Goal: Share content

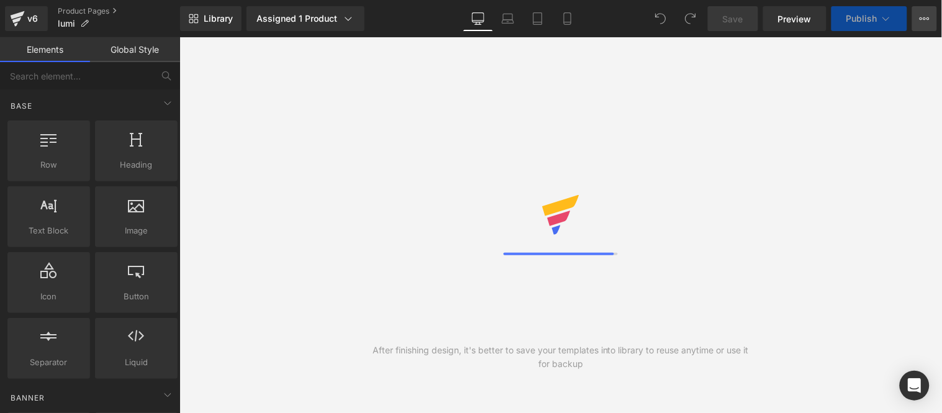
click at [923, 17] on icon at bounding box center [924, 19] width 10 height 10
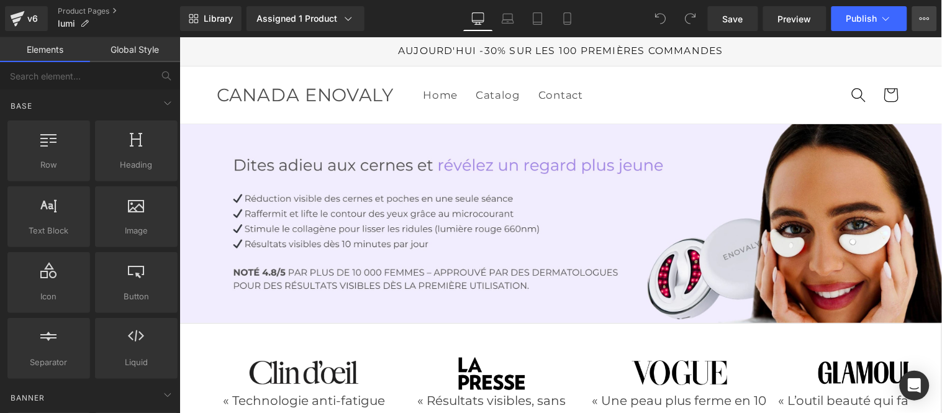
click at [927, 14] on icon at bounding box center [924, 19] width 10 height 10
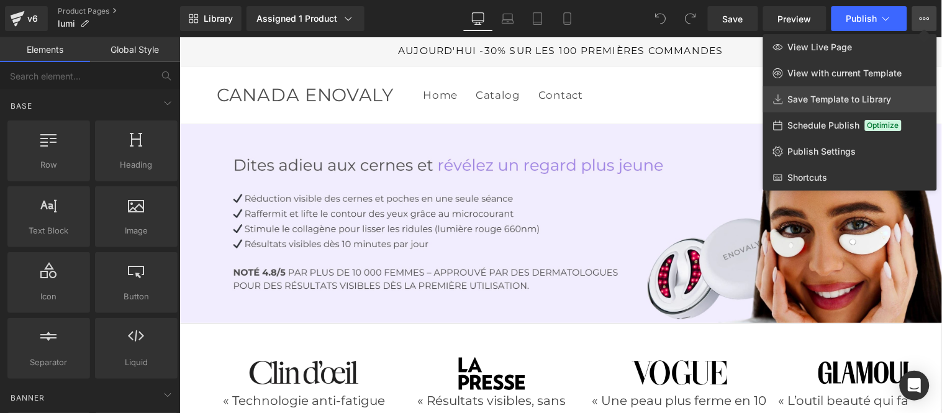
drag, startPoint x: 838, startPoint y: 91, endPoint x: 502, endPoint y: 104, distance: 336.1
click at [838, 91] on link "Save Template to Library" at bounding box center [850, 99] width 174 height 26
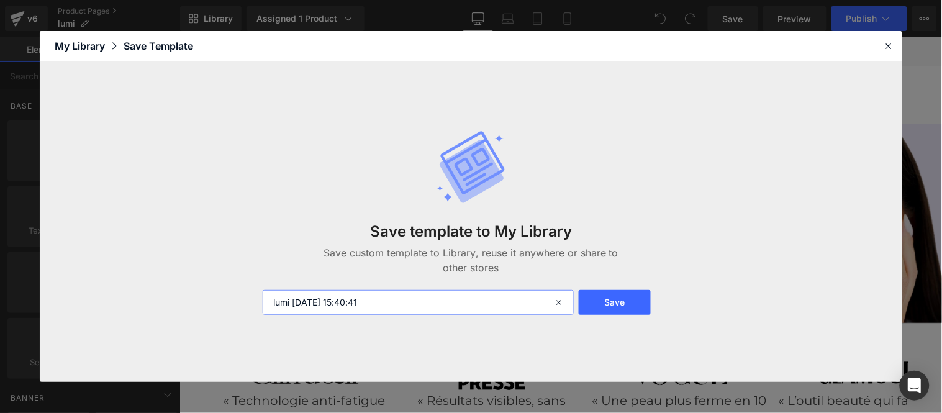
drag, startPoint x: 400, startPoint y: 305, endPoint x: 294, endPoint y: 297, distance: 105.9
click at [294, 297] on input "lumi 2025-08-18 15:40:41" at bounding box center [418, 302] width 311 height 25
type input "EMS"
click at [611, 303] on button "Save" at bounding box center [615, 302] width 72 height 25
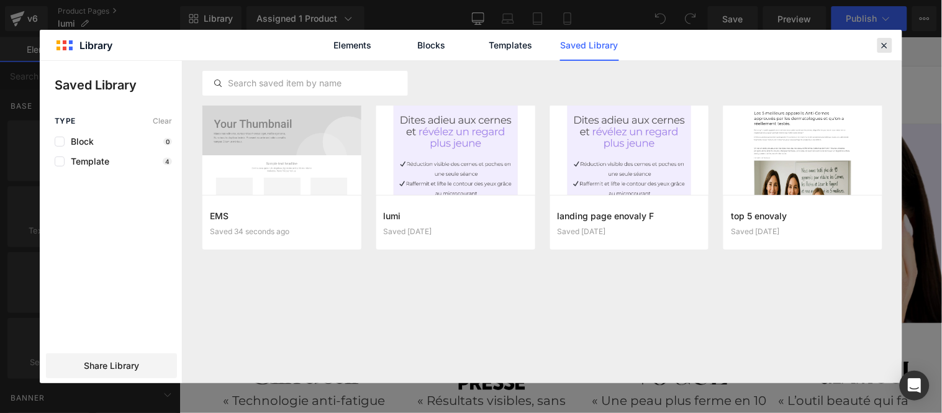
click at [888, 46] on icon at bounding box center [884, 45] width 11 height 11
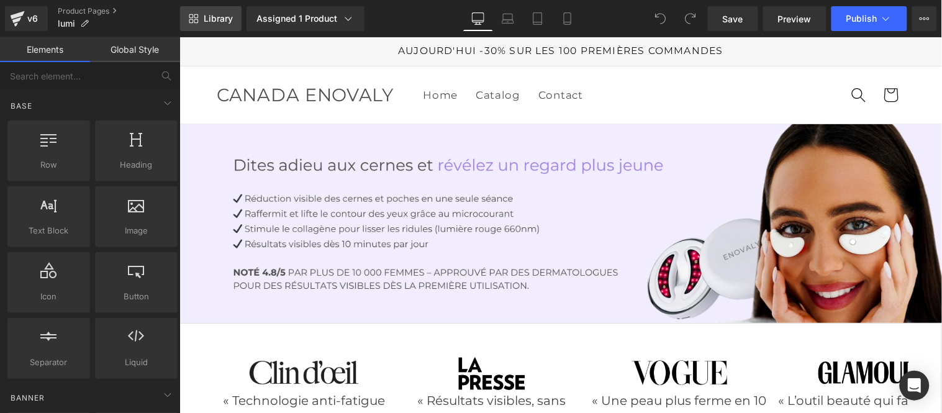
click at [221, 17] on span "Library" at bounding box center [218, 18] width 29 height 11
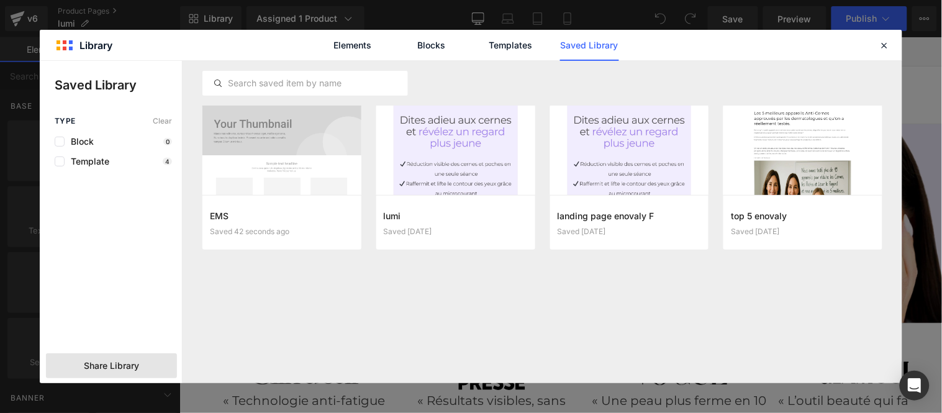
click at [101, 374] on div "Share Library" at bounding box center [111, 365] width 131 height 25
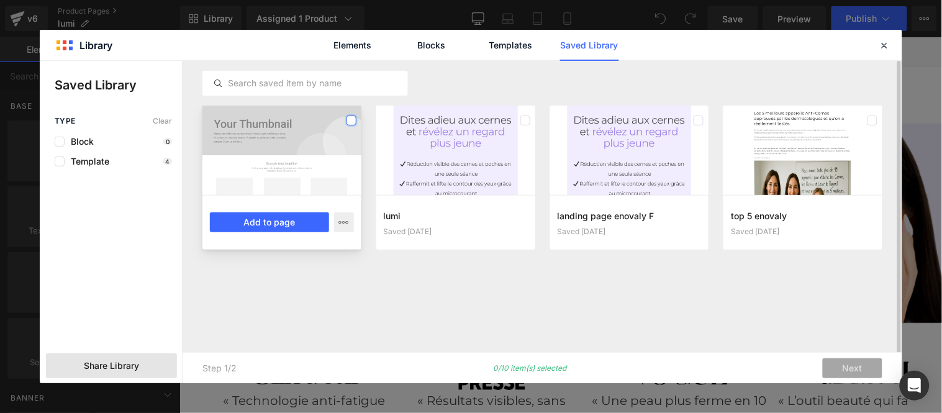
click at [351, 121] on label at bounding box center [351, 120] width 10 height 10
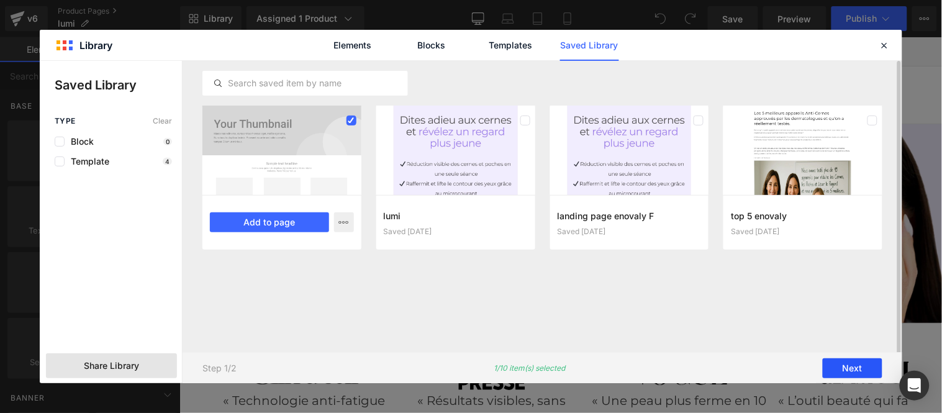
click at [852, 370] on button "Next" at bounding box center [852, 368] width 60 height 20
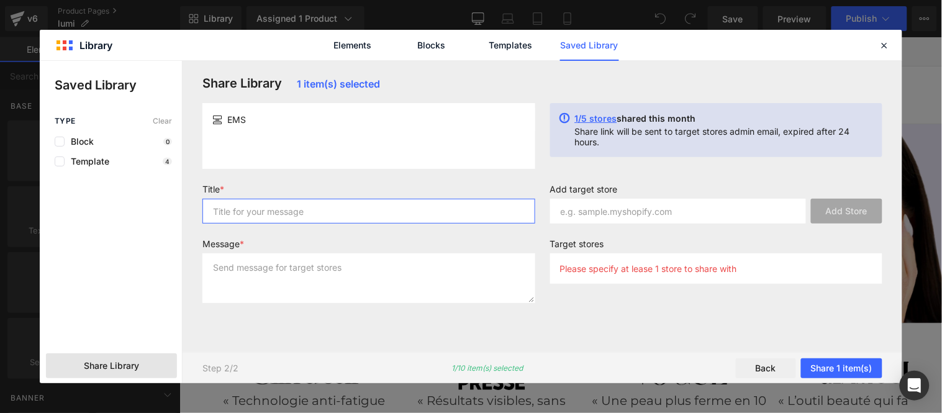
click at [318, 215] on input "text" at bounding box center [368, 211] width 333 height 25
type input "EMS"
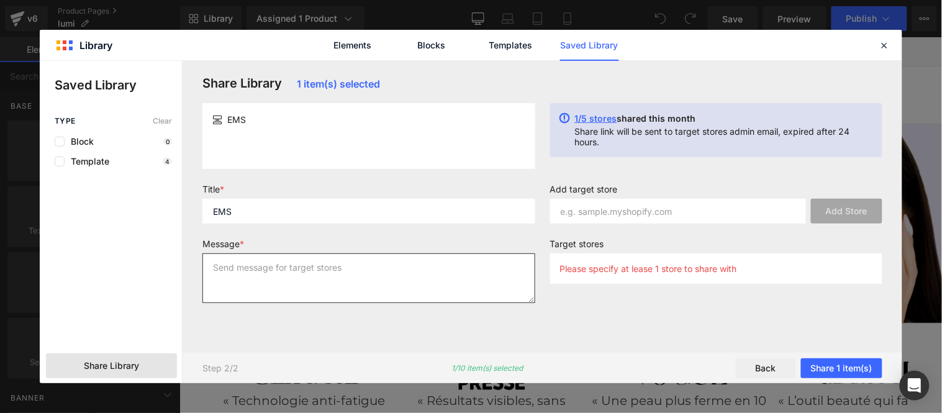
click at [312, 271] on textarea at bounding box center [368, 278] width 333 height 50
type textarea "EMS"
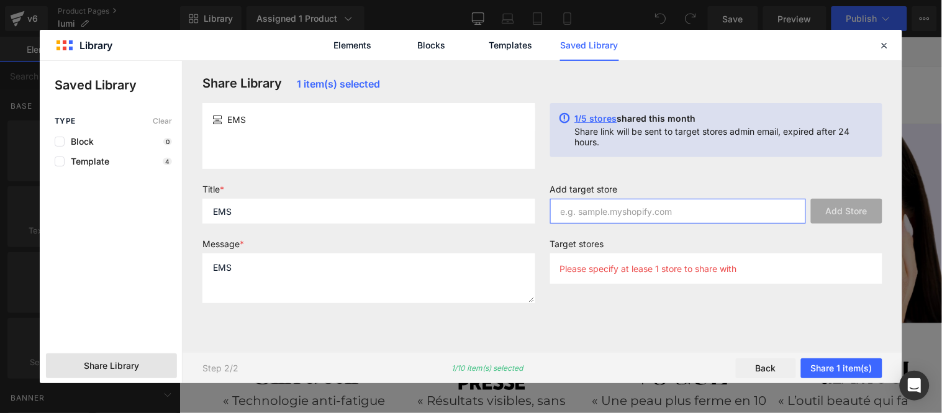
click at [665, 215] on input "text" at bounding box center [678, 211] width 256 height 25
paste input "ntifi2-ta"
type input "ntifi2-ta"
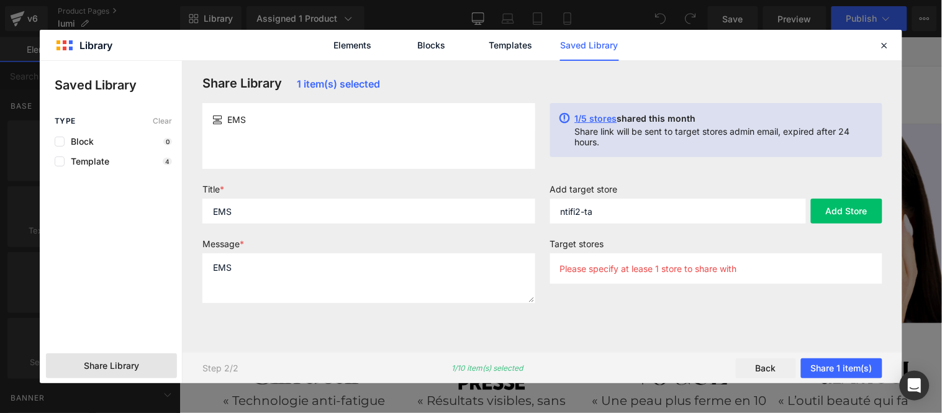
drag, startPoint x: 860, startPoint y: 208, endPoint x: 770, endPoint y: 237, distance: 95.2
click at [859, 208] on button "Add Store" at bounding box center [846, 211] width 71 height 25
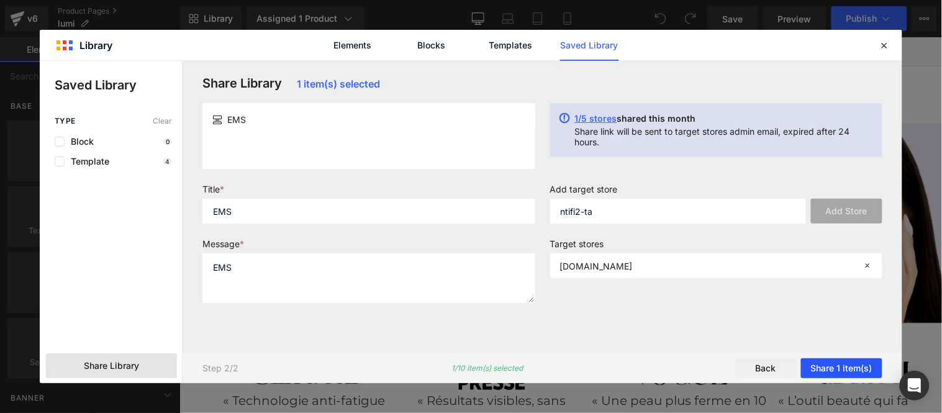
click at [843, 364] on button "Share 1 item(s)" at bounding box center [841, 368] width 81 height 20
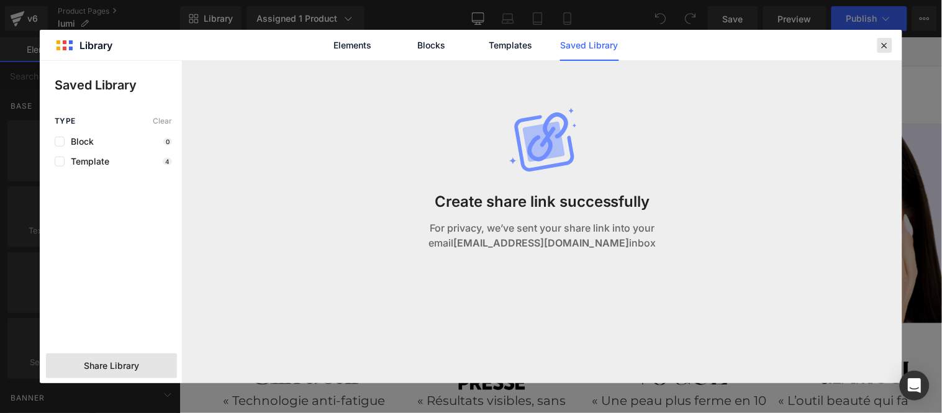
drag, startPoint x: 889, startPoint y: 43, endPoint x: 473, endPoint y: 168, distance: 434.6
click at [889, 43] on icon at bounding box center [884, 45] width 11 height 11
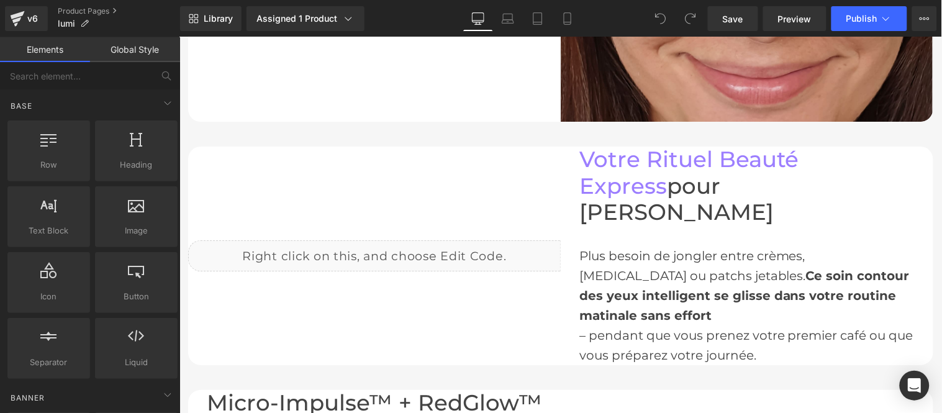
scroll to position [1448, 0]
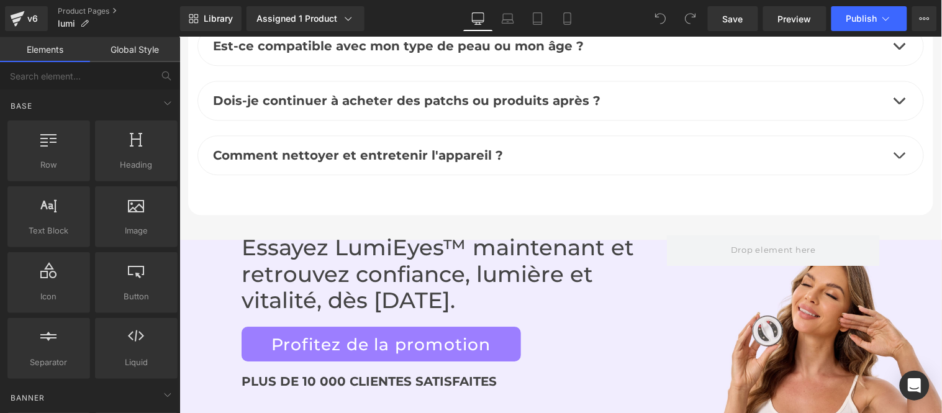
drag, startPoint x: 934, startPoint y: 139, endPoint x: 1096, endPoint y: 420, distance: 324.0
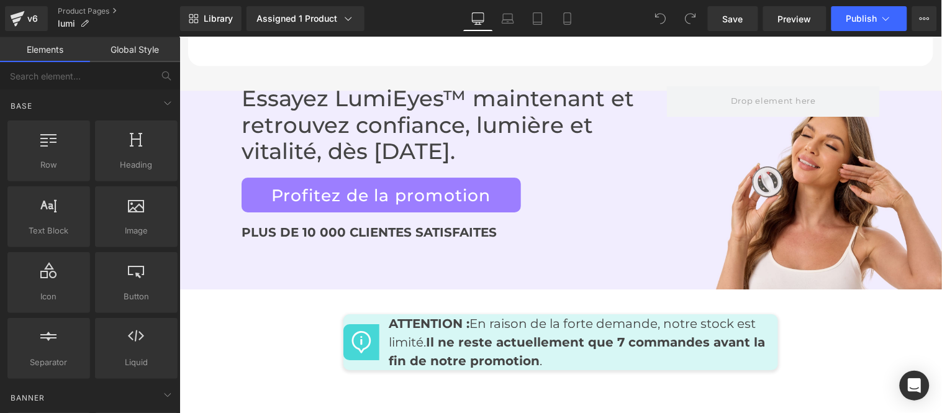
scroll to position [5821, 0]
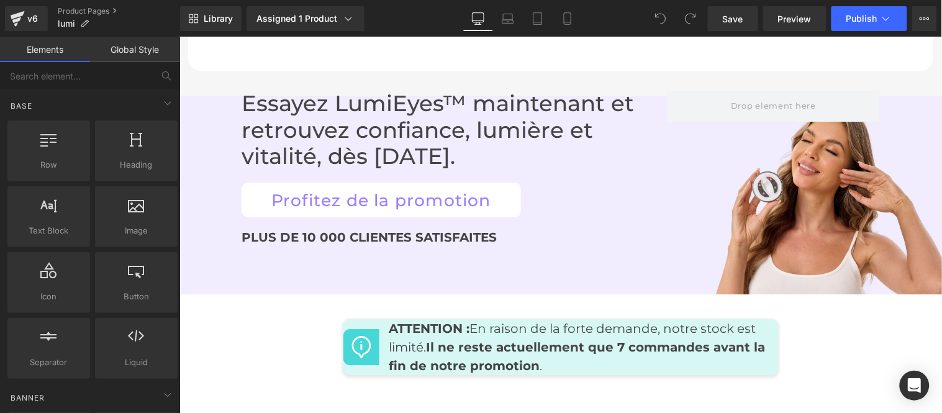
click at [376, 182] on link "Profitez de la promotion" at bounding box center [380, 199] width 279 height 35
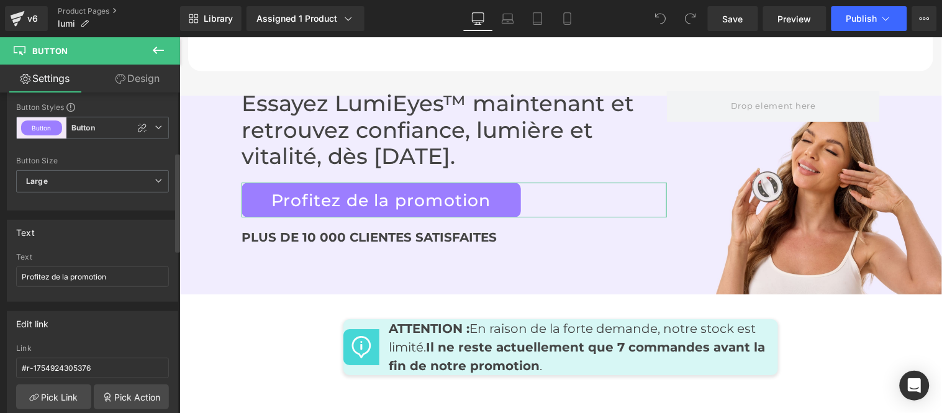
scroll to position [0, 0]
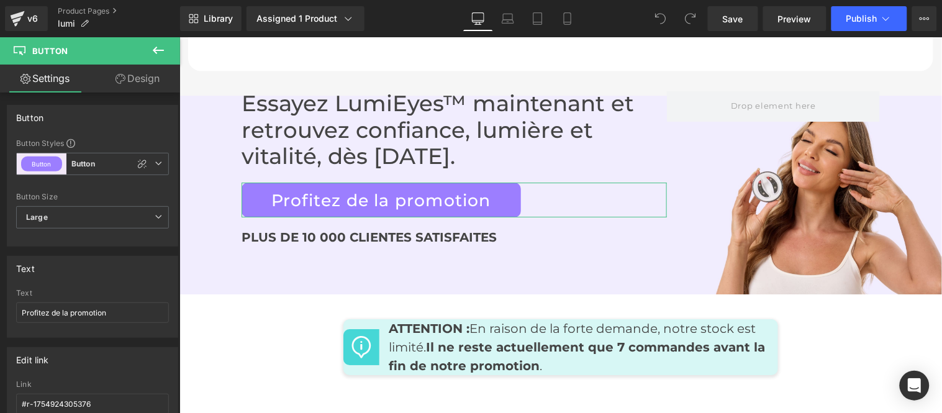
click at [142, 70] on link "Design" at bounding box center [137, 79] width 90 height 28
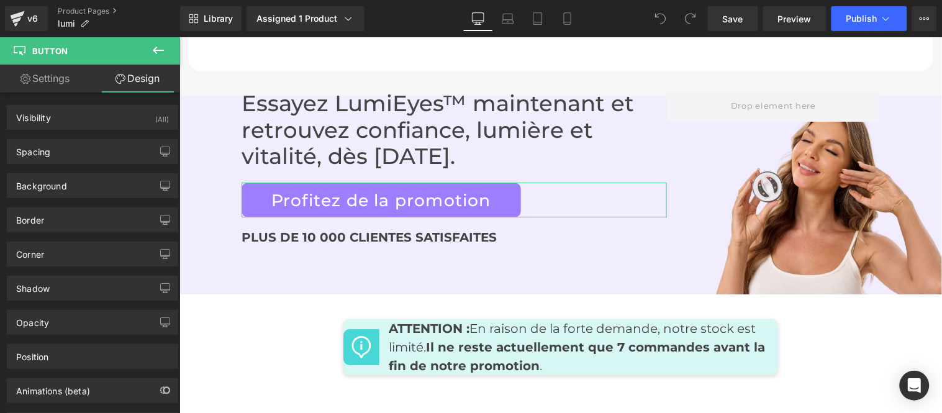
click at [26, 77] on icon at bounding box center [25, 79] width 10 height 10
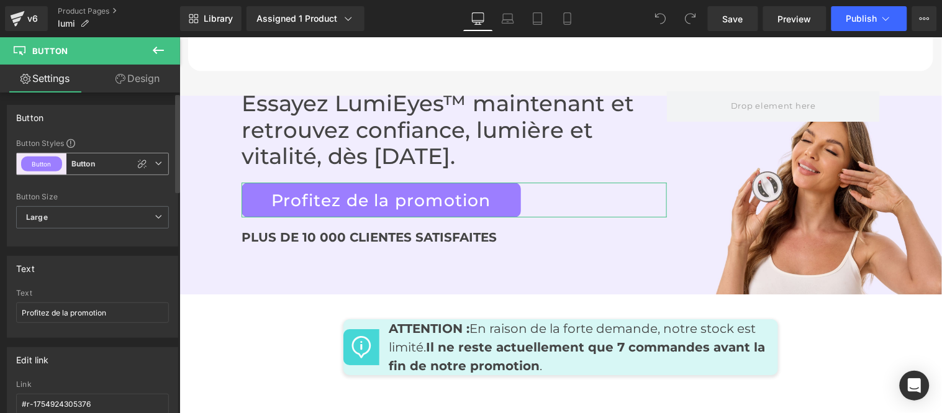
click at [155, 164] on icon at bounding box center [158, 163] width 7 height 7
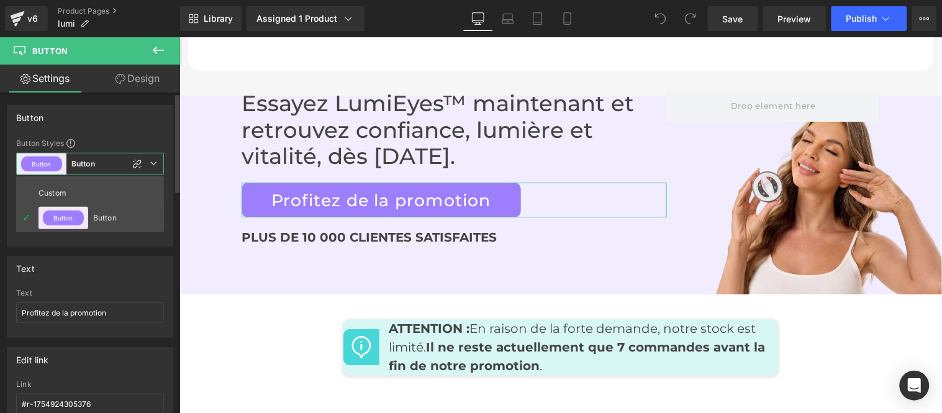
drag, startPoint x: 147, startPoint y: 214, endPoint x: 127, endPoint y: 235, distance: 28.5
click at [146, 214] on li "Button Button" at bounding box center [90, 218] width 148 height 22
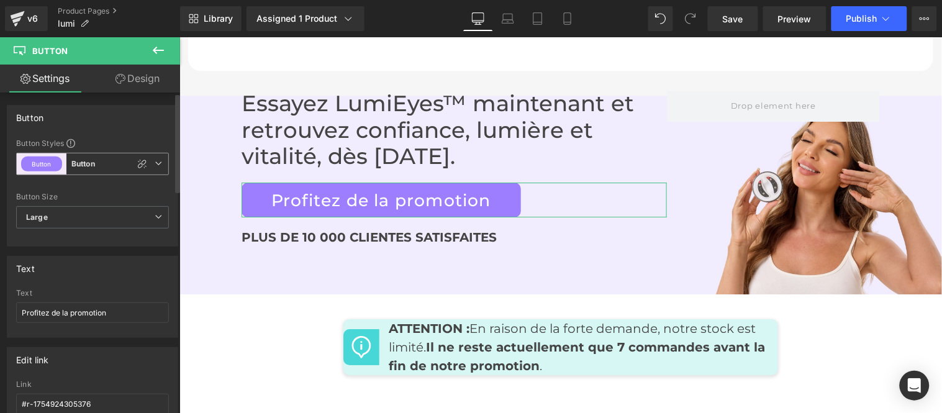
click at [155, 164] on icon at bounding box center [158, 163] width 7 height 7
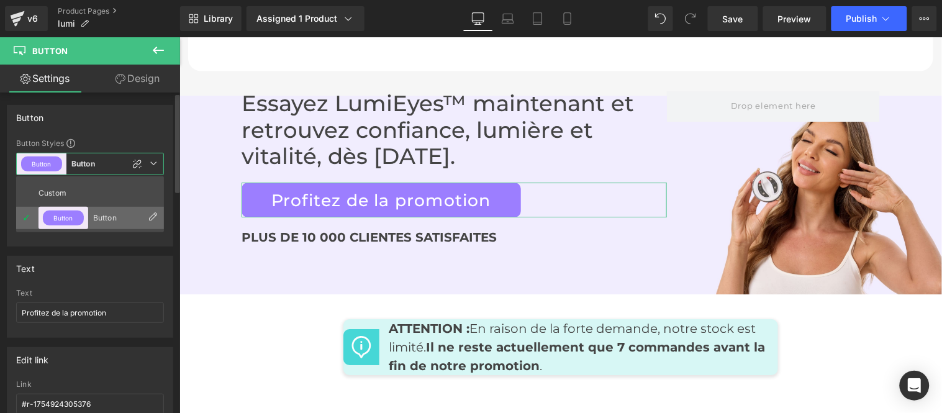
click at [155, 218] on icon at bounding box center [153, 217] width 10 height 10
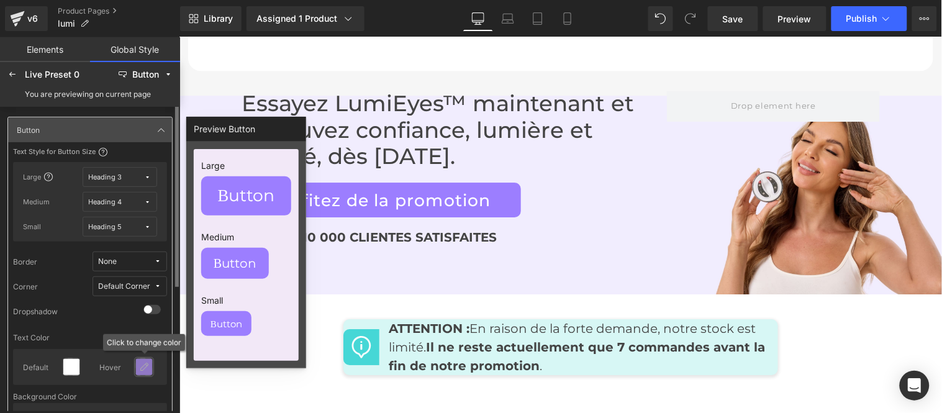
scroll to position [138, 0]
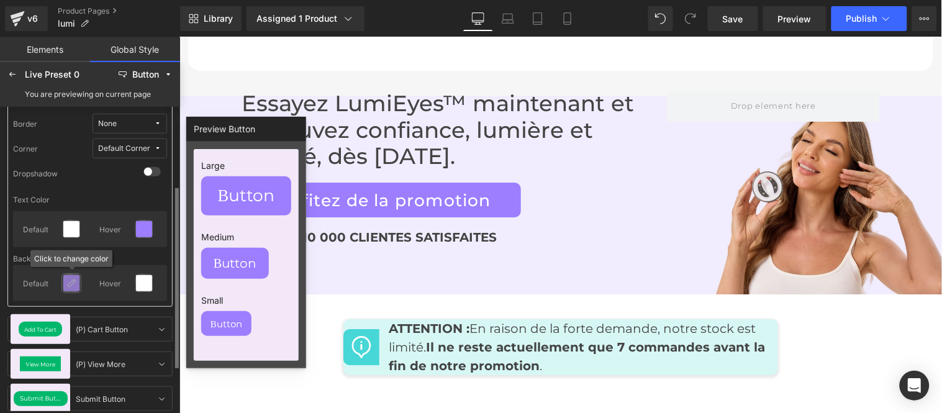
click at [67, 284] on icon at bounding box center [71, 283] width 10 height 10
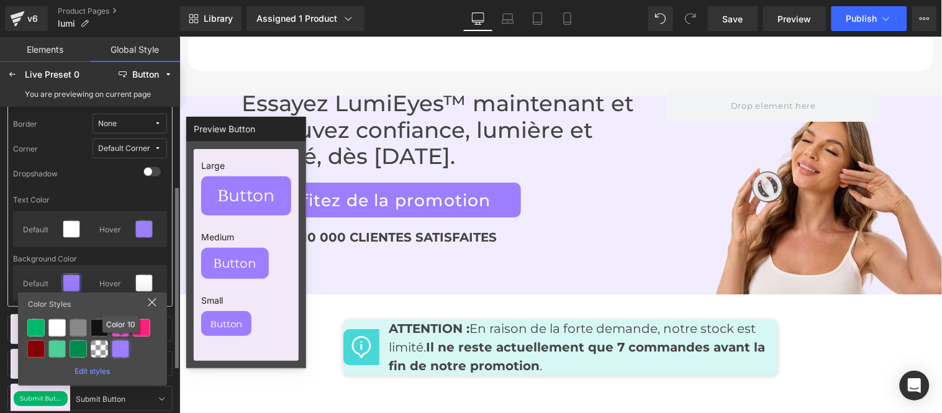
click at [120, 353] on div at bounding box center [120, 348] width 17 height 17
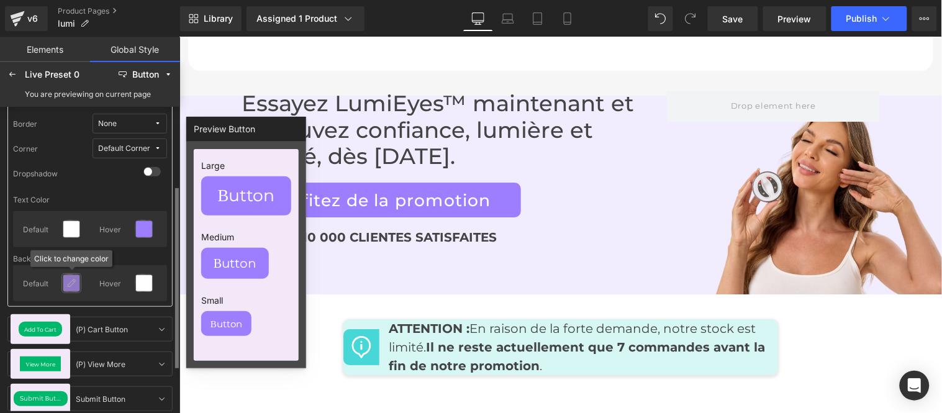
click at [64, 286] on div at bounding box center [71, 283] width 16 height 16
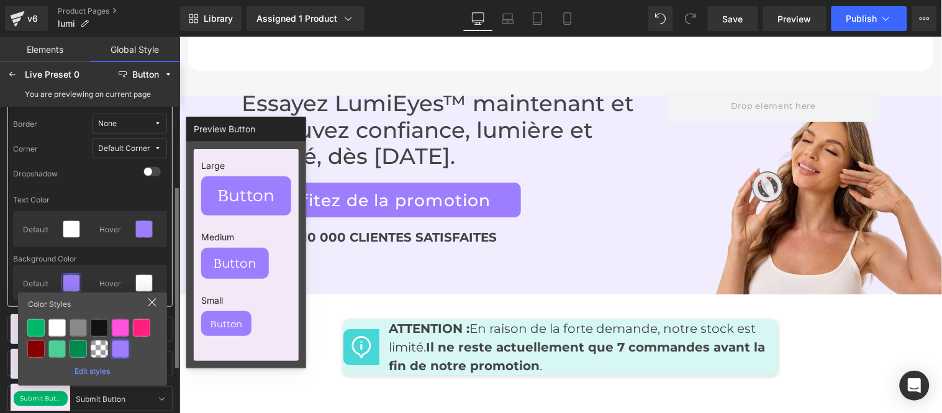
click at [94, 369] on div "Edit styles" at bounding box center [92, 369] width 139 height 14
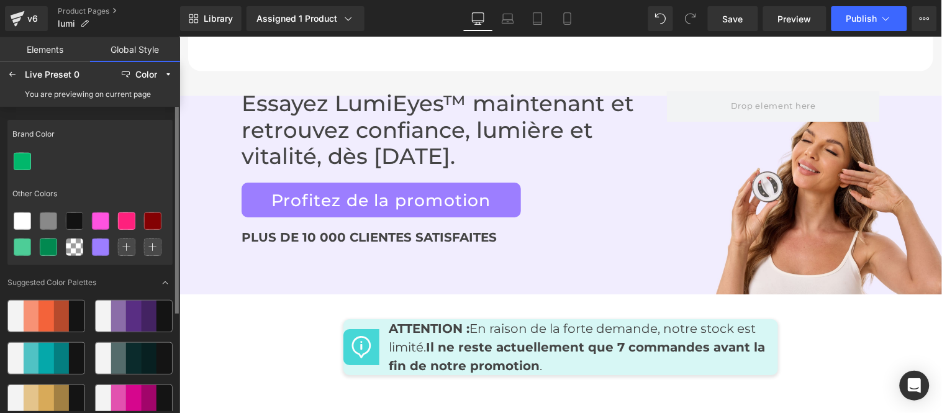
scroll to position [0, 0]
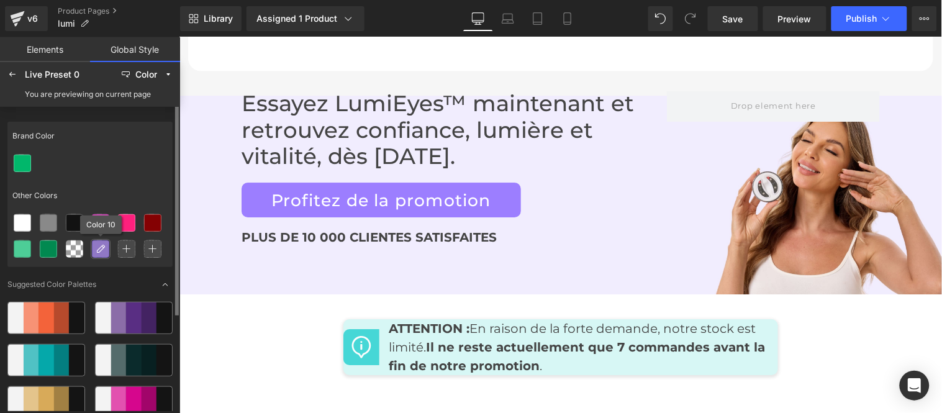
click at [100, 247] on icon at bounding box center [101, 249] width 10 height 10
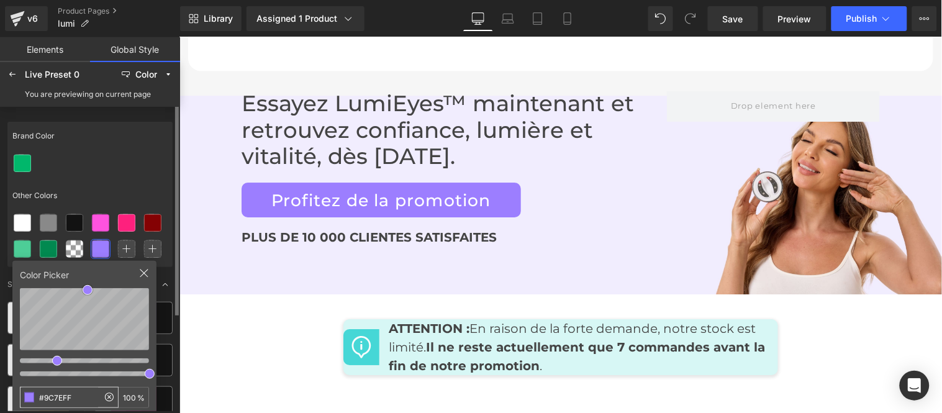
click at [78, 396] on input "#9C7EFF" at bounding box center [59, 397] width 78 height 20
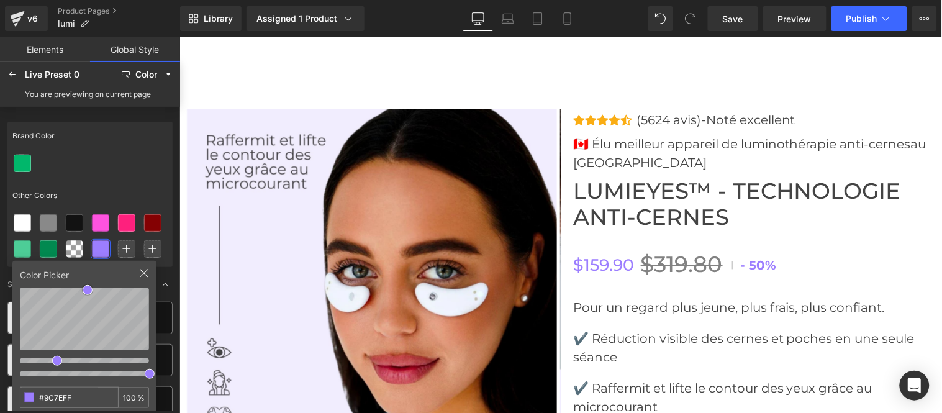
scroll to position [4358, 0]
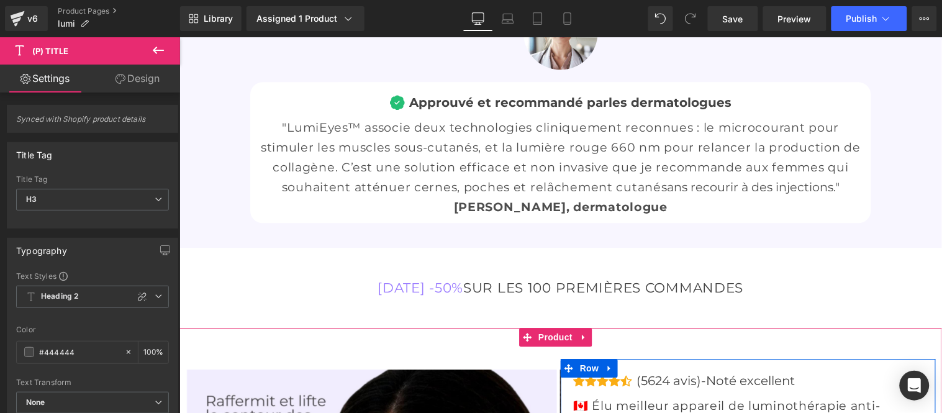
drag, startPoint x: 569, startPoint y: 156, endPoint x: 679, endPoint y: 148, distance: 110.2
